Goal: Task Accomplishment & Management: Manage account settings

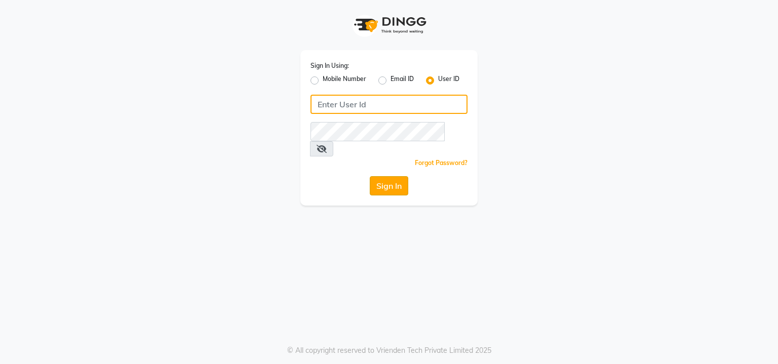
type input "yantrapwd"
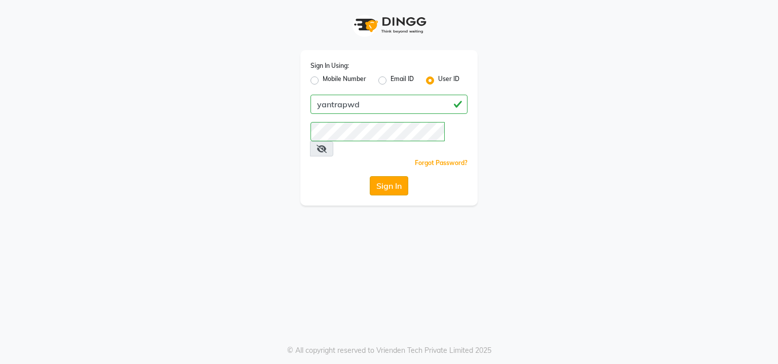
click at [399, 177] on button "Sign In" at bounding box center [389, 185] width 38 height 19
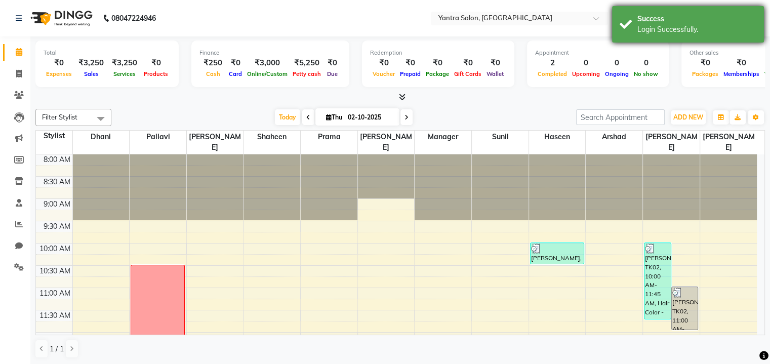
click at [702, 21] on div "Success" at bounding box center [696, 19] width 119 height 11
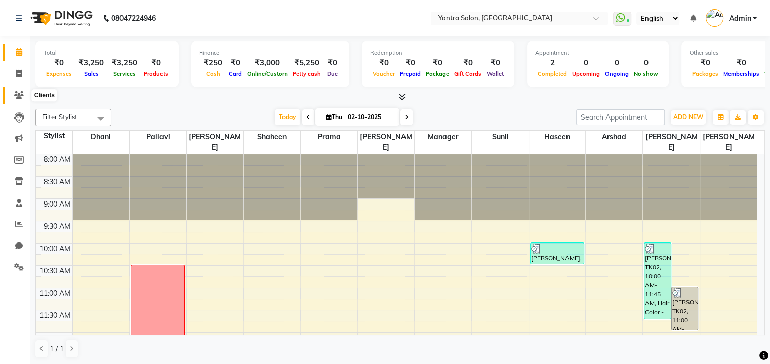
click at [14, 93] on icon at bounding box center [19, 95] width 10 height 8
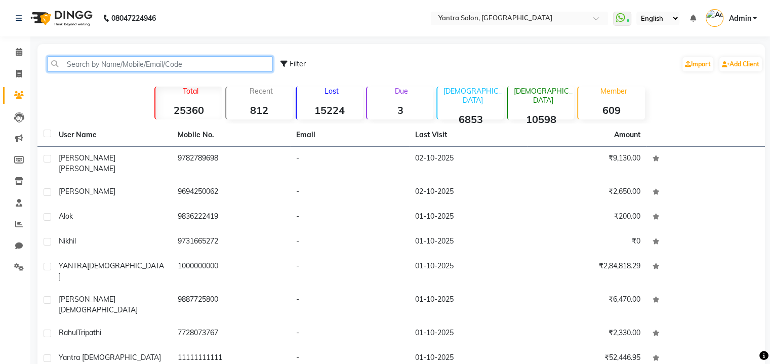
click at [114, 70] on input "text" at bounding box center [160, 64] width 226 height 16
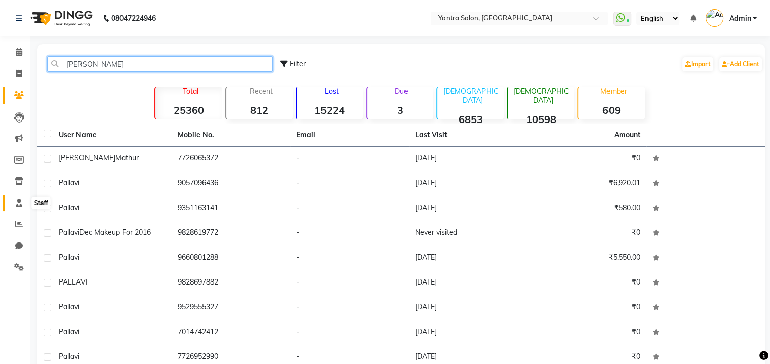
type input "[PERSON_NAME]"
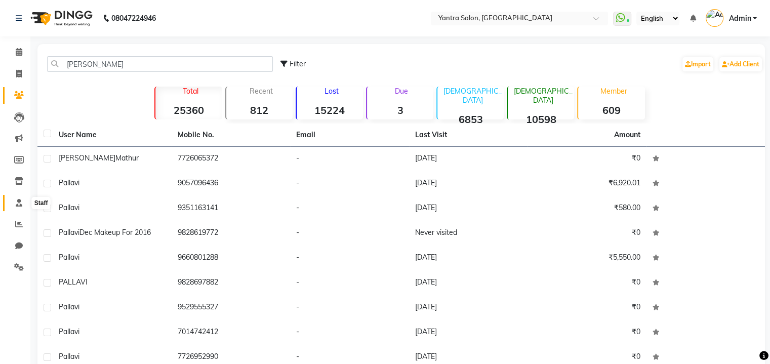
click at [19, 209] on link "Staff" at bounding box center [15, 203] width 24 height 17
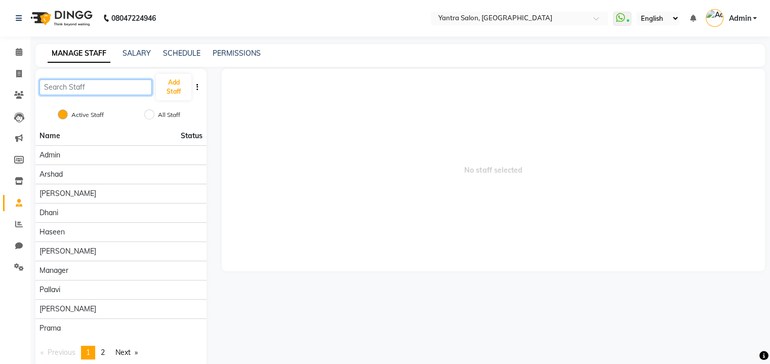
click at [125, 93] on input "text" at bounding box center [95, 87] width 112 height 16
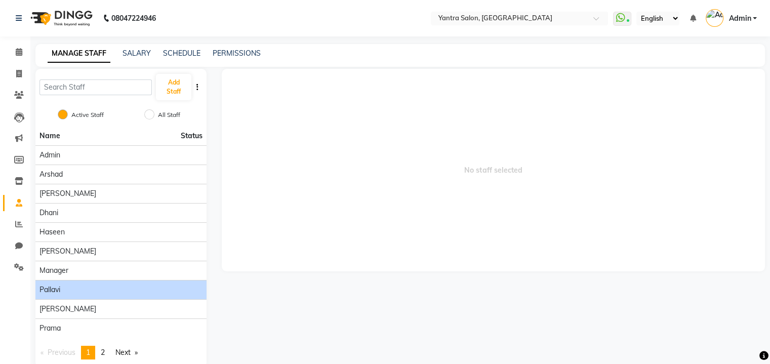
click at [56, 291] on span "Pallavi" at bounding box center [49, 289] width 21 height 11
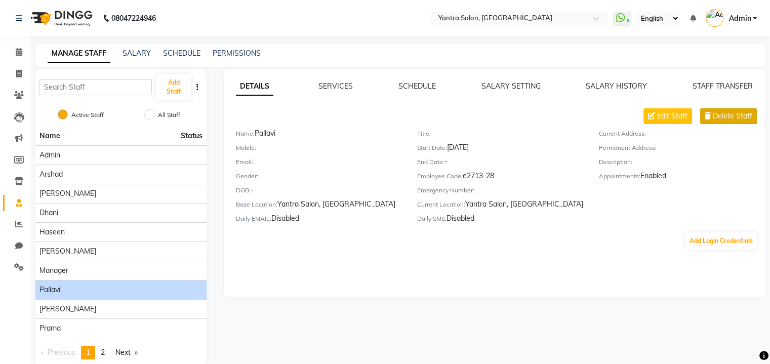
click at [726, 123] on button "Delete Staff" at bounding box center [728, 116] width 57 height 16
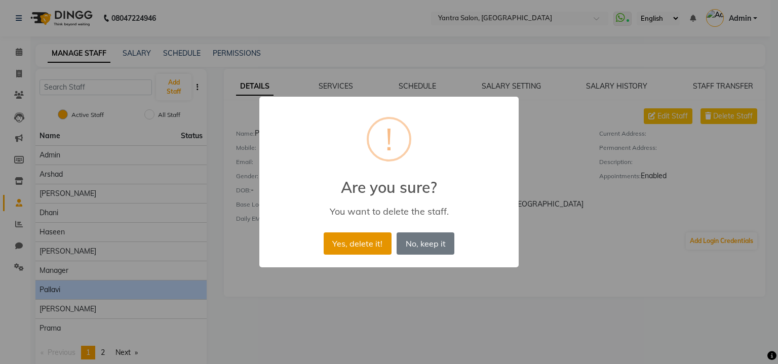
click at [348, 249] on button "Yes, delete it!" at bounding box center [357, 243] width 68 height 22
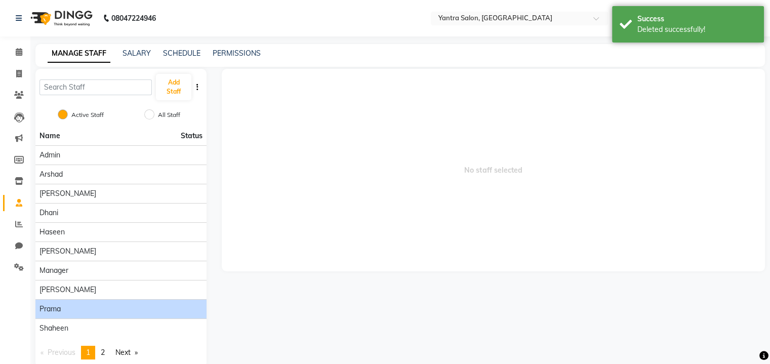
scroll to position [18, 0]
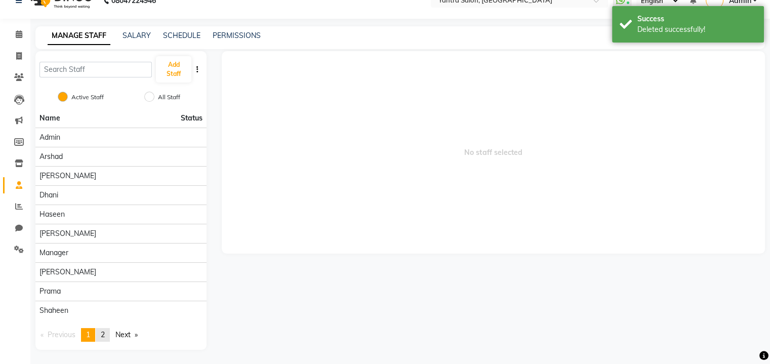
click at [105, 334] on span "2" at bounding box center [103, 334] width 4 height 9
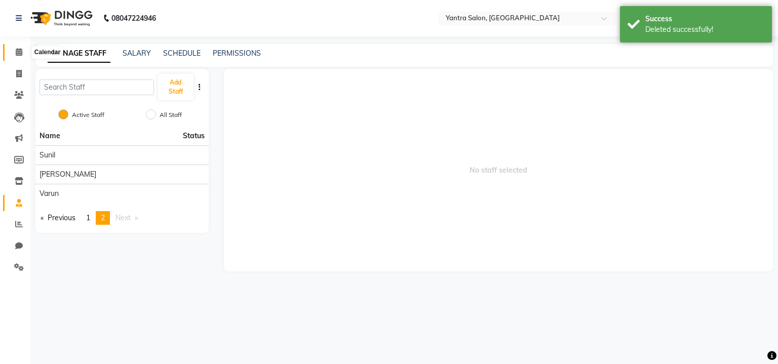
click at [13, 50] on span at bounding box center [19, 53] width 18 height 12
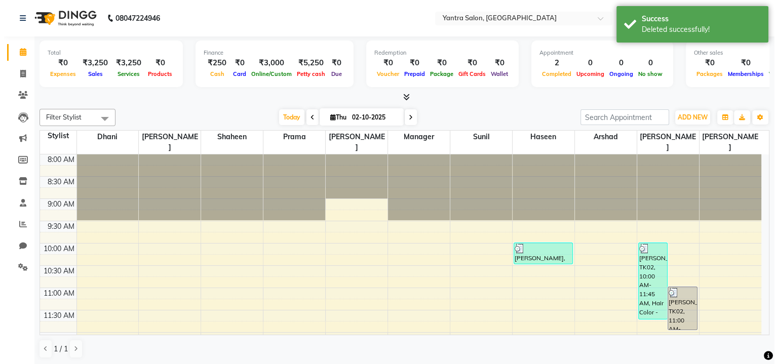
scroll to position [51, 0]
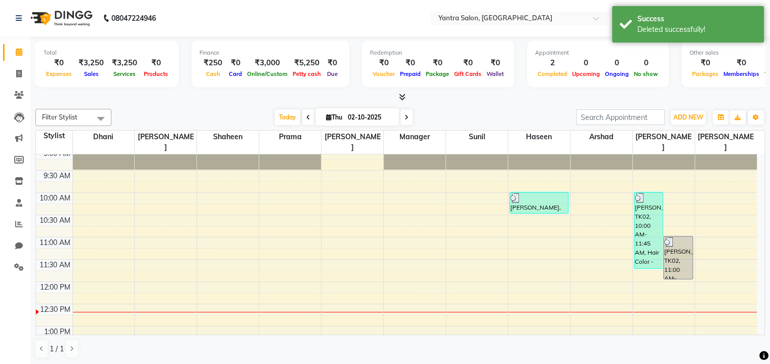
click at [646, 234] on div "[PERSON_NAME], TK02, 10:00 AM-11:45 AM, Hair Color - Touchup,Hair Cut - [DEMOGR…" at bounding box center [648, 230] width 28 height 76
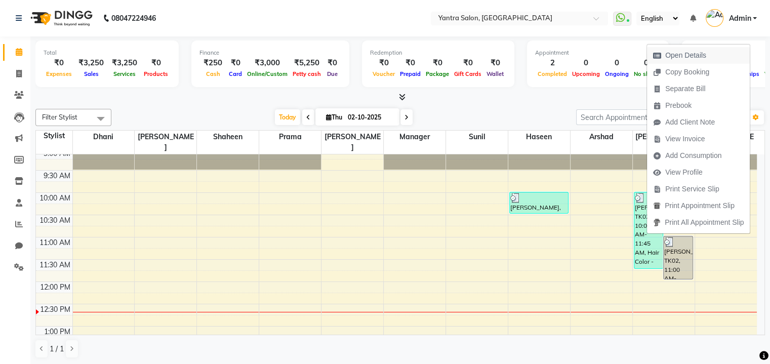
click at [691, 57] on span "Open Details" at bounding box center [685, 55] width 41 height 11
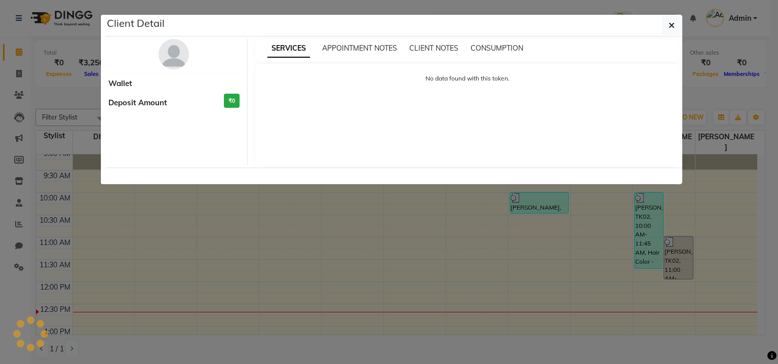
select select "3"
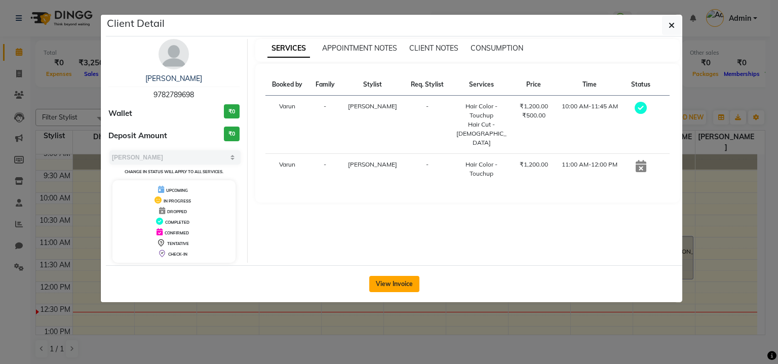
click at [387, 287] on button "View Invoice" at bounding box center [394, 284] width 50 height 16
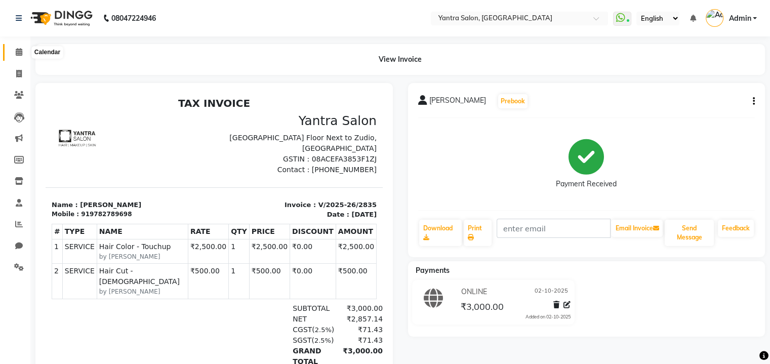
drag, startPoint x: 22, startPoint y: 50, endPoint x: 40, endPoint y: 48, distance: 18.3
click at [22, 50] on icon at bounding box center [19, 52] width 7 height 8
